Goal: Navigation & Orientation: Find specific page/section

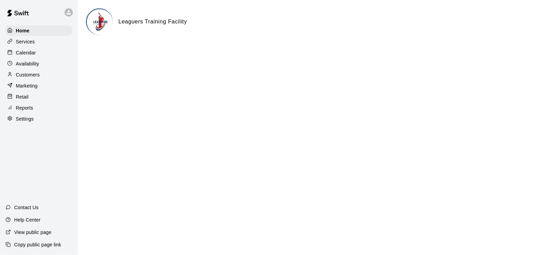
click at [24, 48] on div "Calendar" at bounding box center [39, 53] width 67 height 10
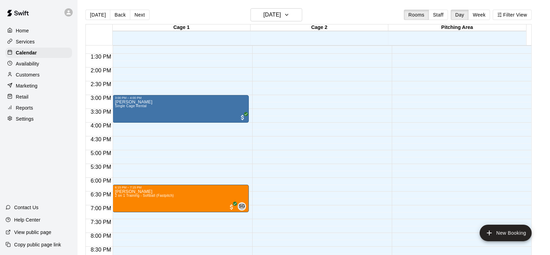
scroll to position [313, 0]
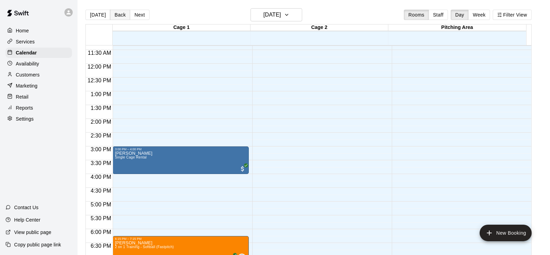
click at [120, 15] on button "Back" at bounding box center [120, 15] width 20 height 10
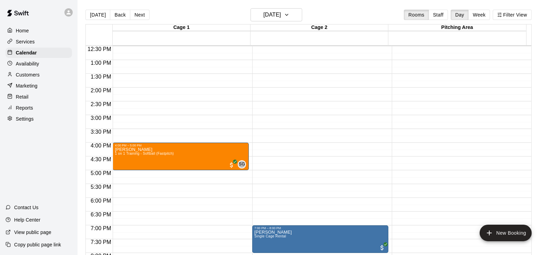
scroll to position [307, 0]
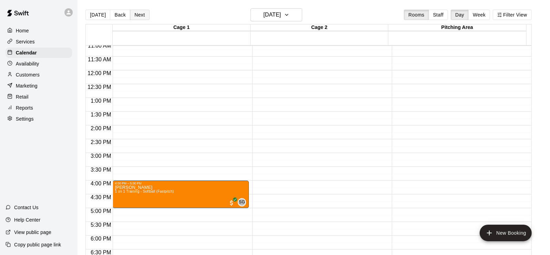
click at [141, 17] on button "Next" at bounding box center [139, 15] width 19 height 10
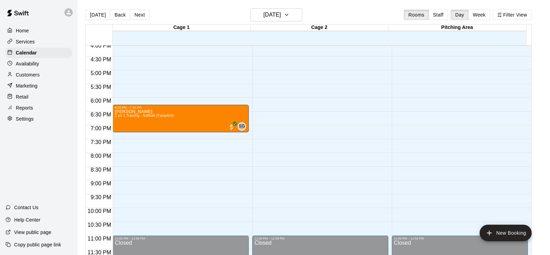
scroll to position [272, 0]
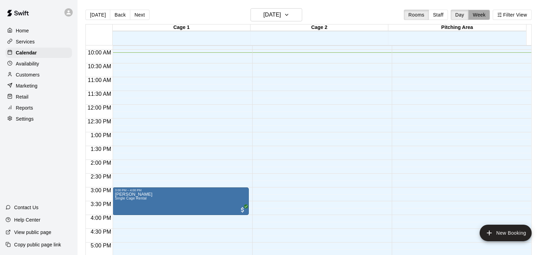
click at [482, 17] on button "Week" at bounding box center [480, 15] width 22 height 10
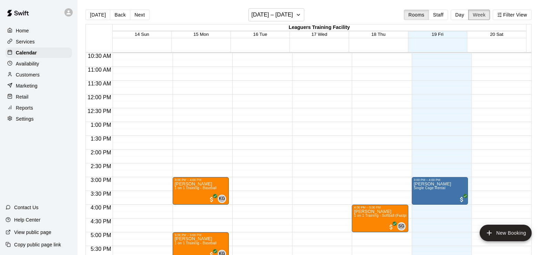
scroll to position [279, 0]
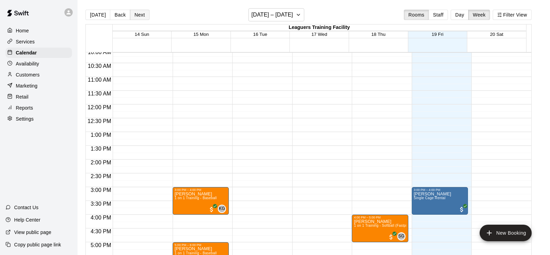
click at [134, 17] on button "Next" at bounding box center [139, 15] width 19 height 10
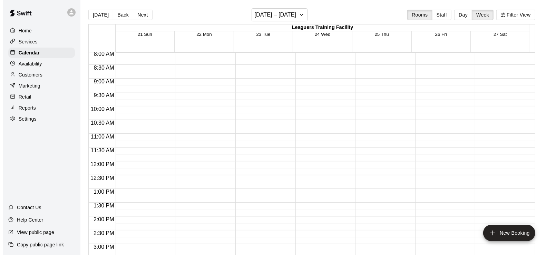
scroll to position [141, 0]
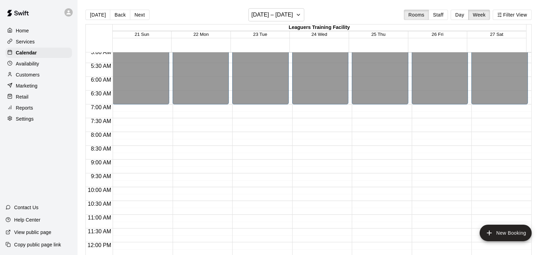
click at [20, 31] on p "Home" at bounding box center [22, 30] width 13 height 7
